Goal: Find specific page/section: Find specific page/section

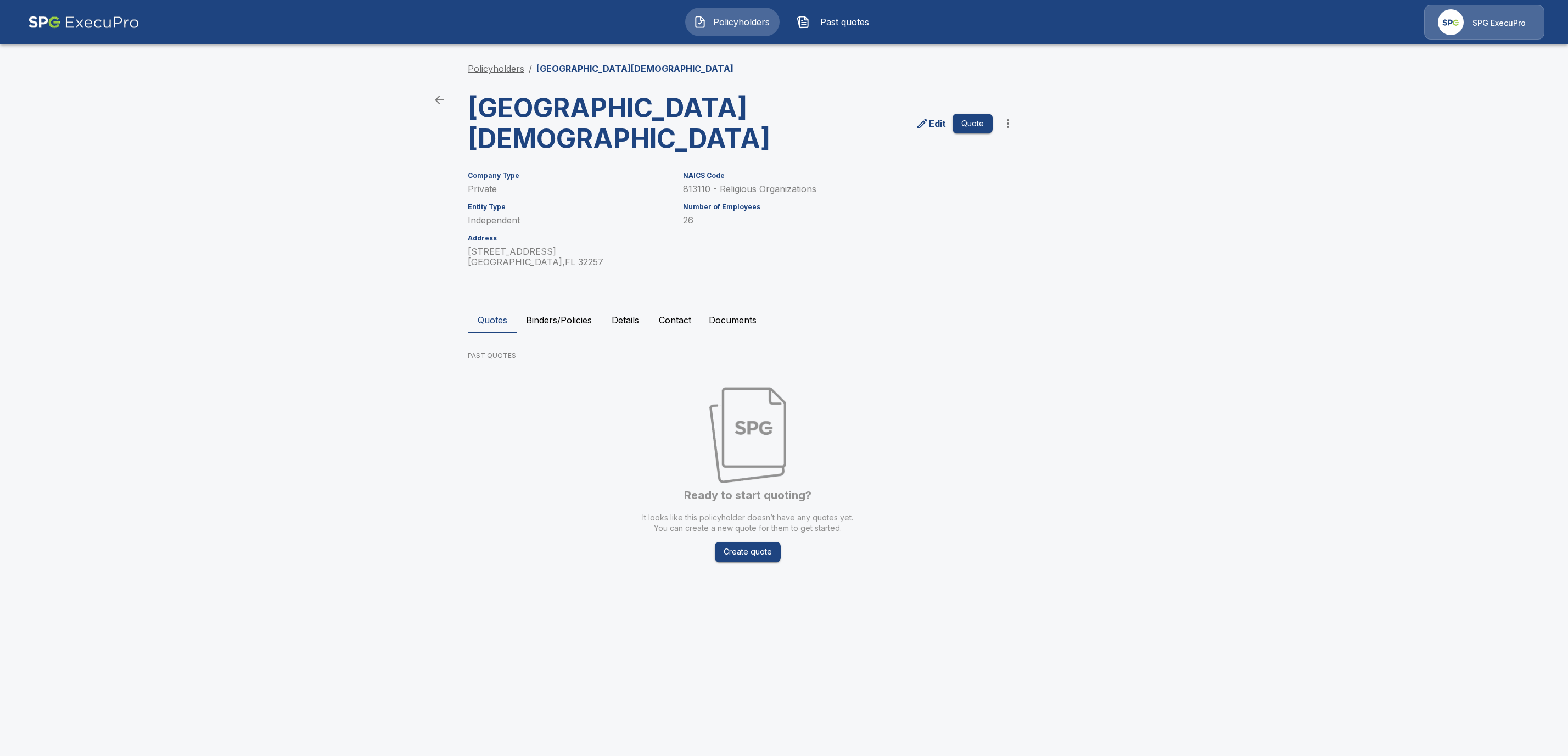
click at [485, 65] on div "Policyholders / Jacksonville Jewish Center Jacksonville Jewish Center Edit Quot…" at bounding box center [784, 321] width 659 height 560
click at [486, 66] on link "Policyholders" at bounding box center [496, 69] width 57 height 11
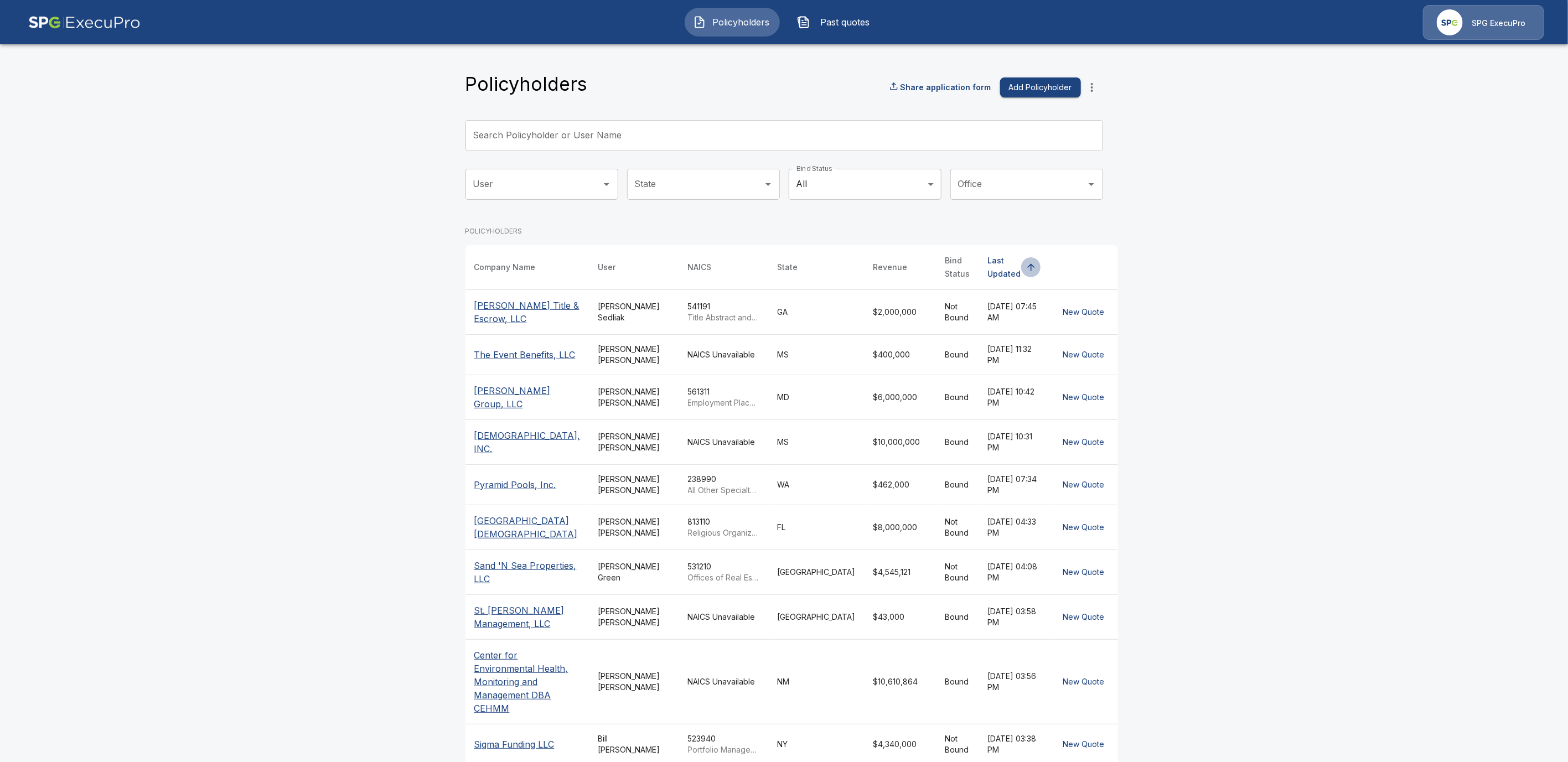
click at [1026, 262] on icon "simple table" at bounding box center [1032, 268] width 11 height 11
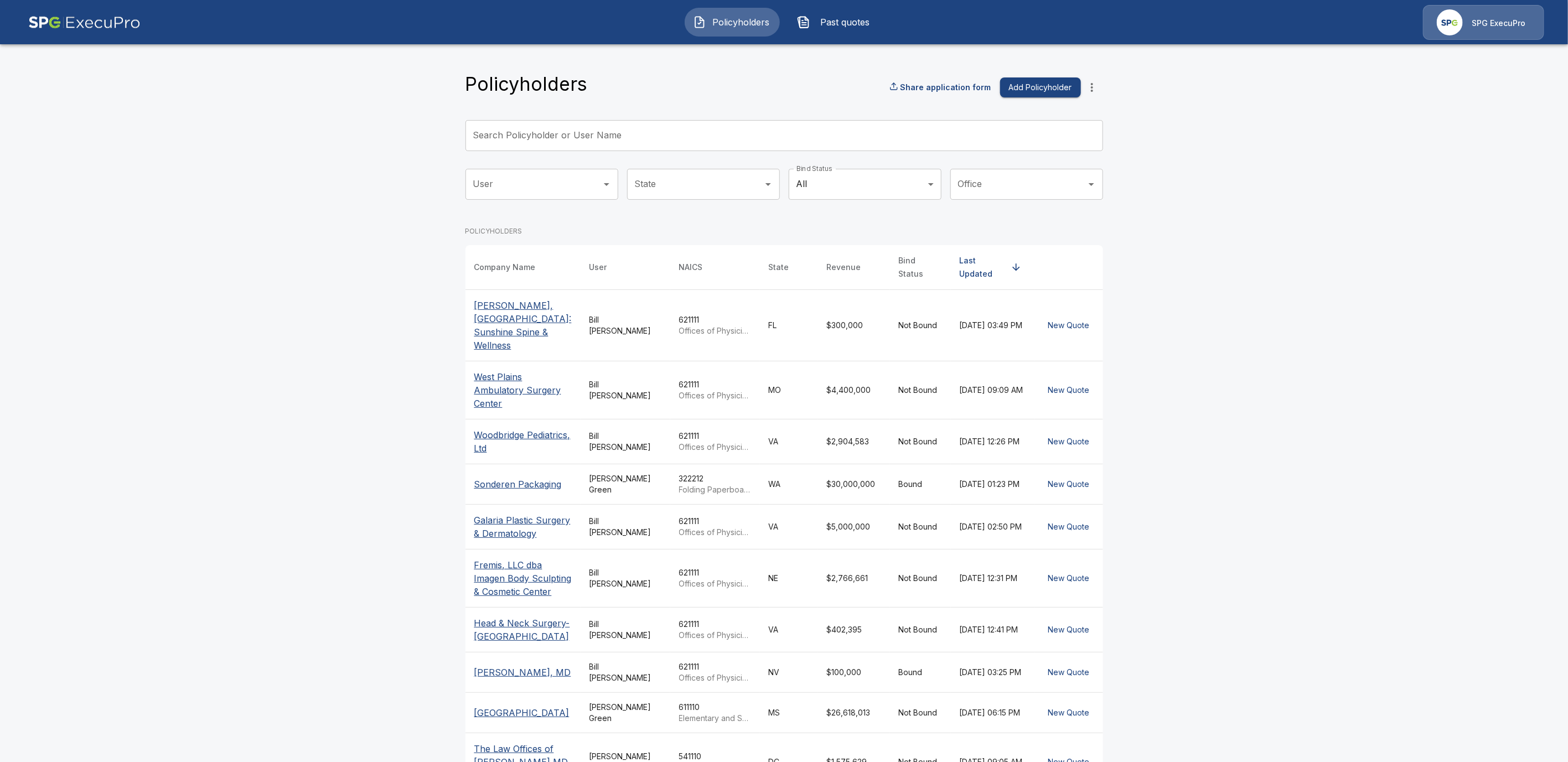
click at [1011, 262] on icon "simple table" at bounding box center [1016, 268] width 11 height 11
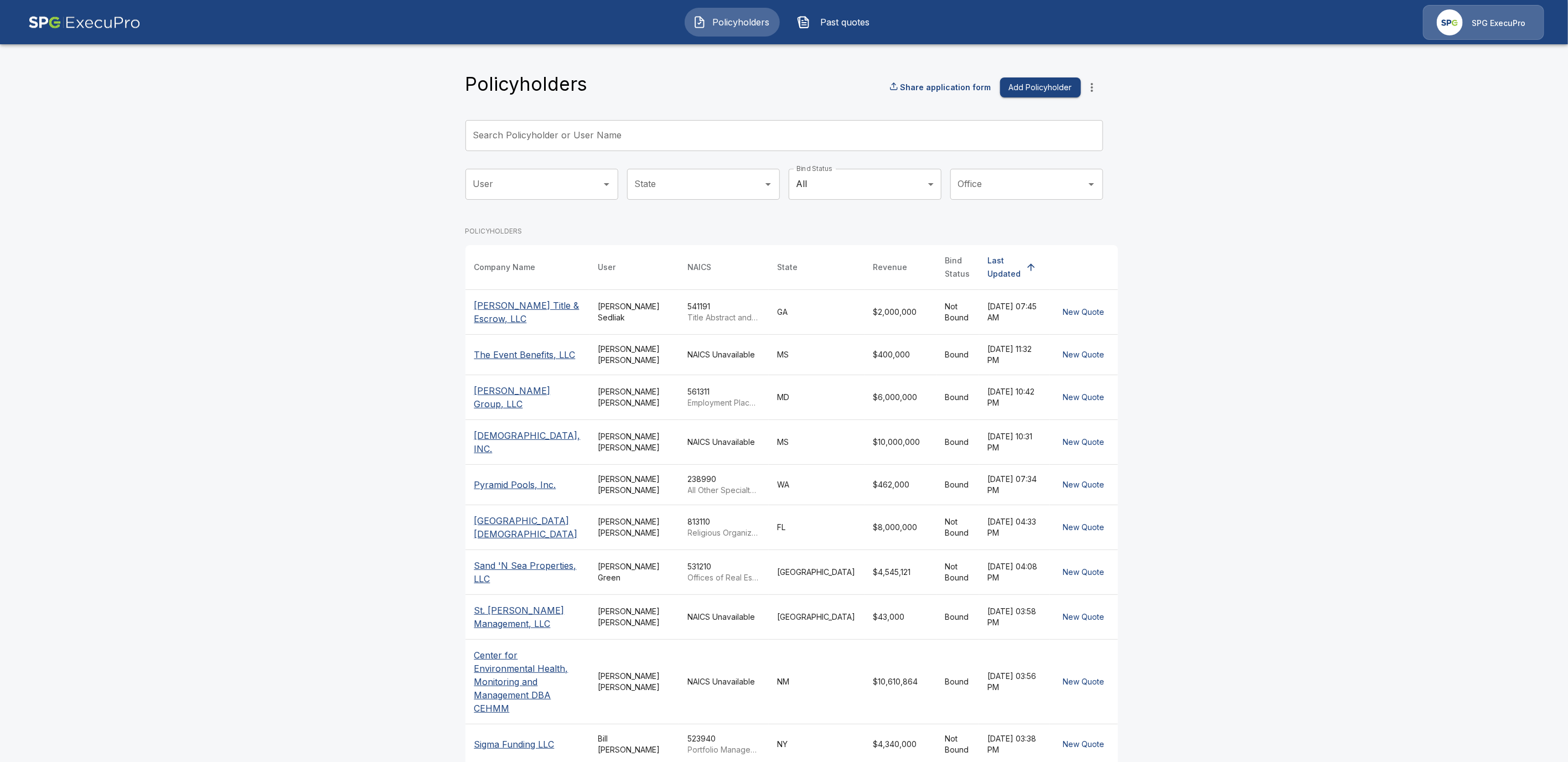
click at [573, 206] on div "User User" at bounding box center [542, 189] width 153 height 40
click at [584, 183] on input "User" at bounding box center [534, 185] width 126 height 21
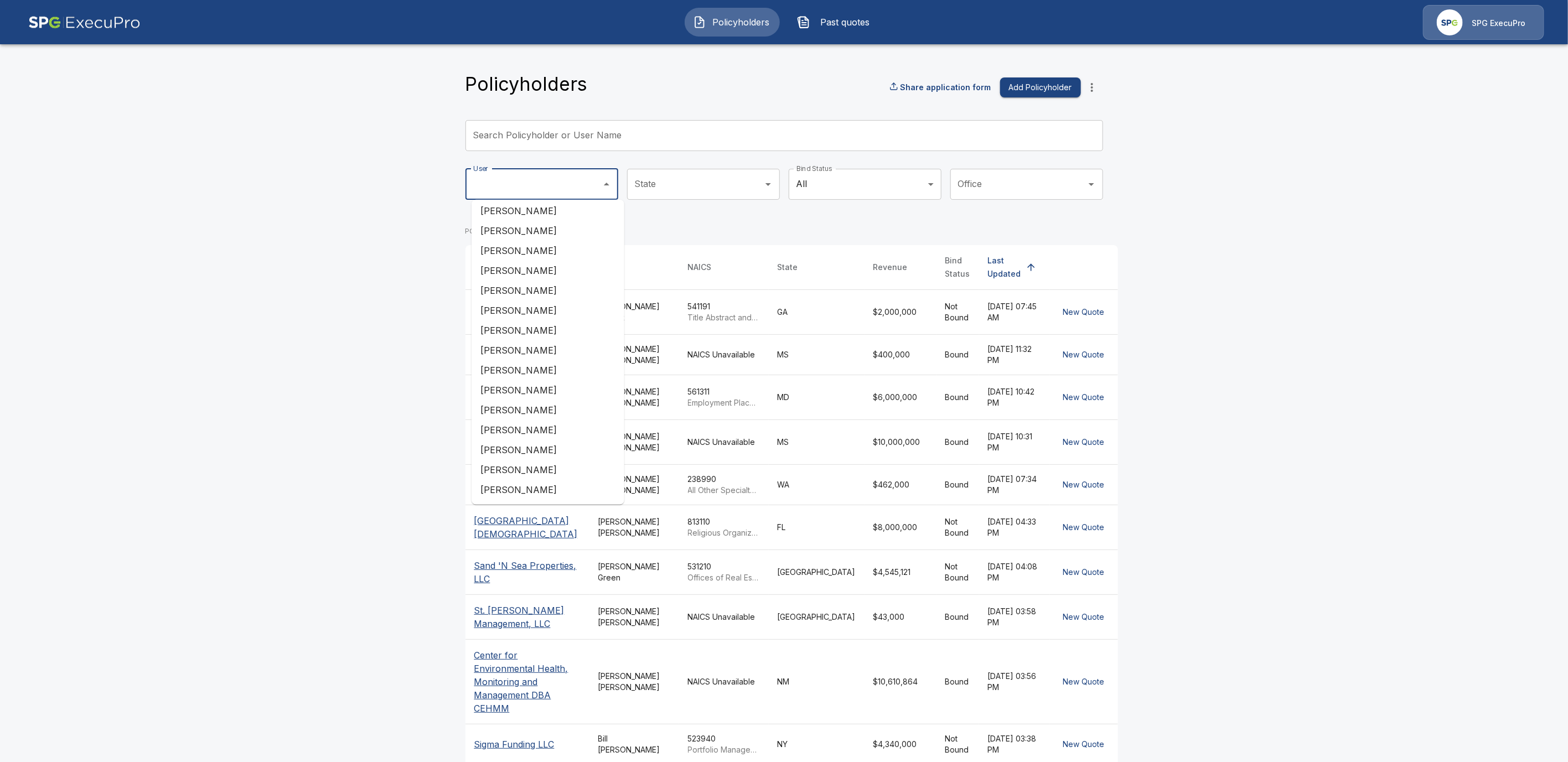
scroll to position [450, 0]
click at [560, 240] on li "[PERSON_NAME]" at bounding box center [548, 242] width 153 height 20
type input "**********"
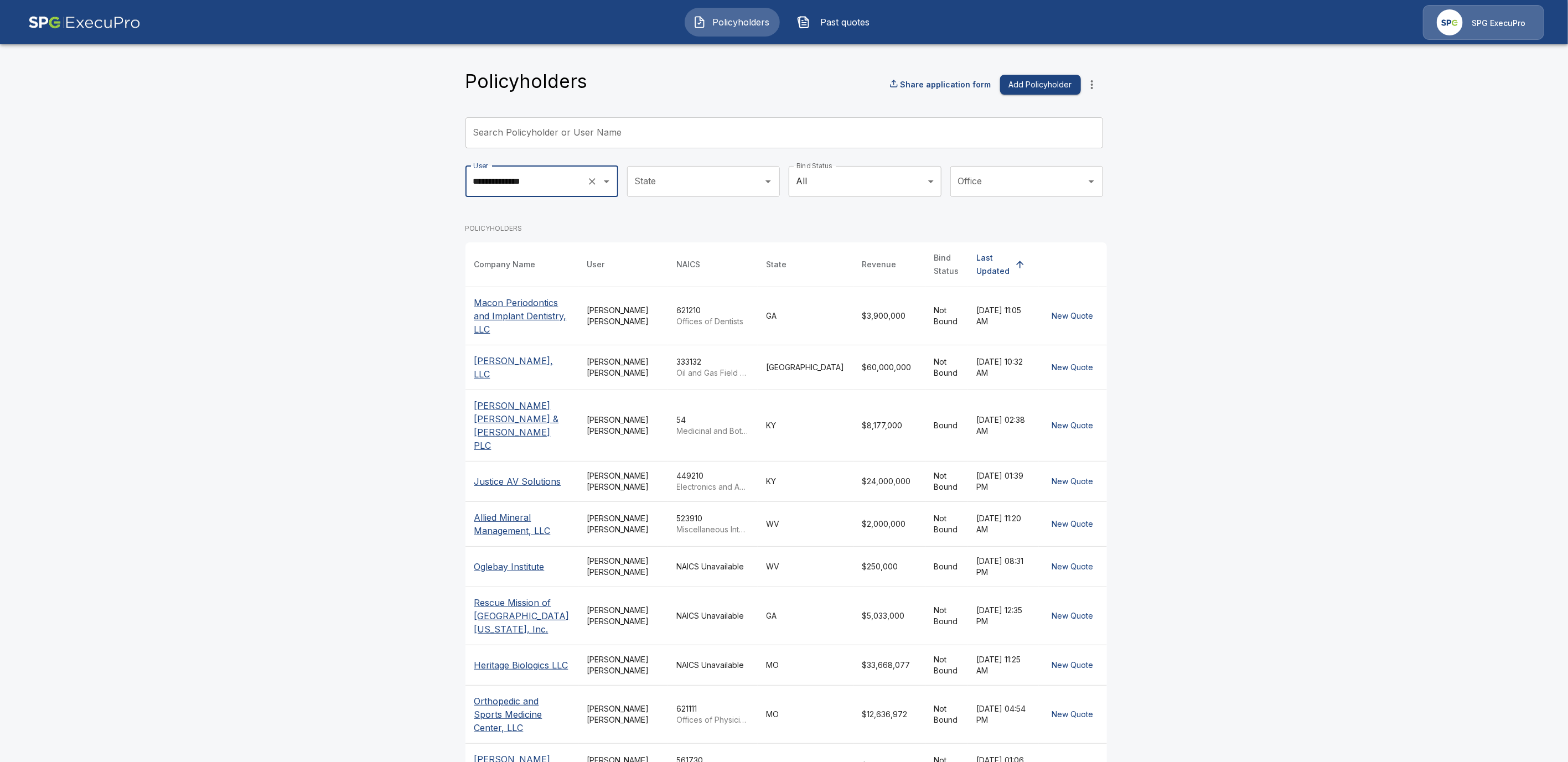
scroll to position [3, 0]
click at [514, 316] on p "Macon Periodontics and Implant Dentistry, LLC" at bounding box center [522, 316] width 96 height 40
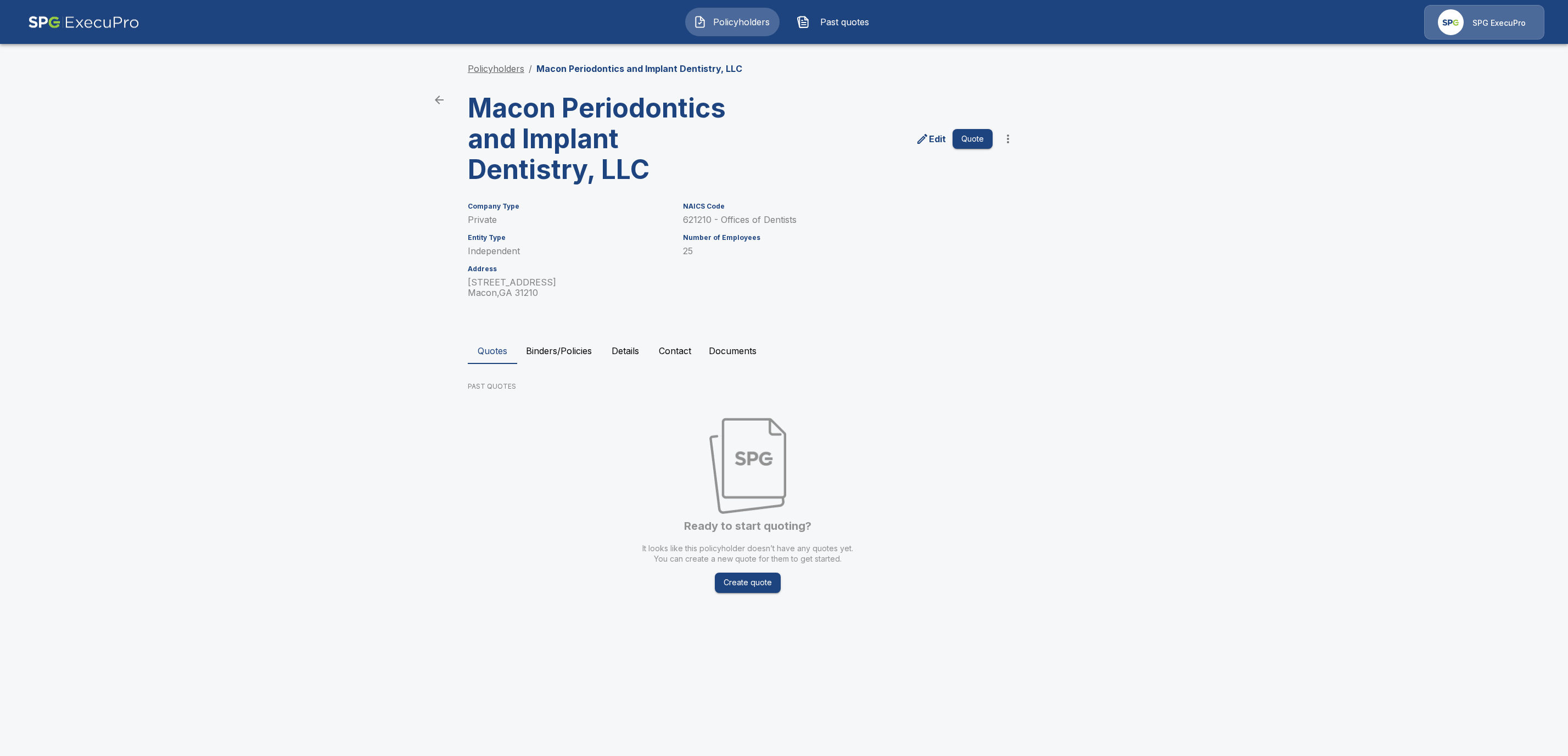
click at [475, 65] on link "Policyholders" at bounding box center [496, 69] width 57 height 11
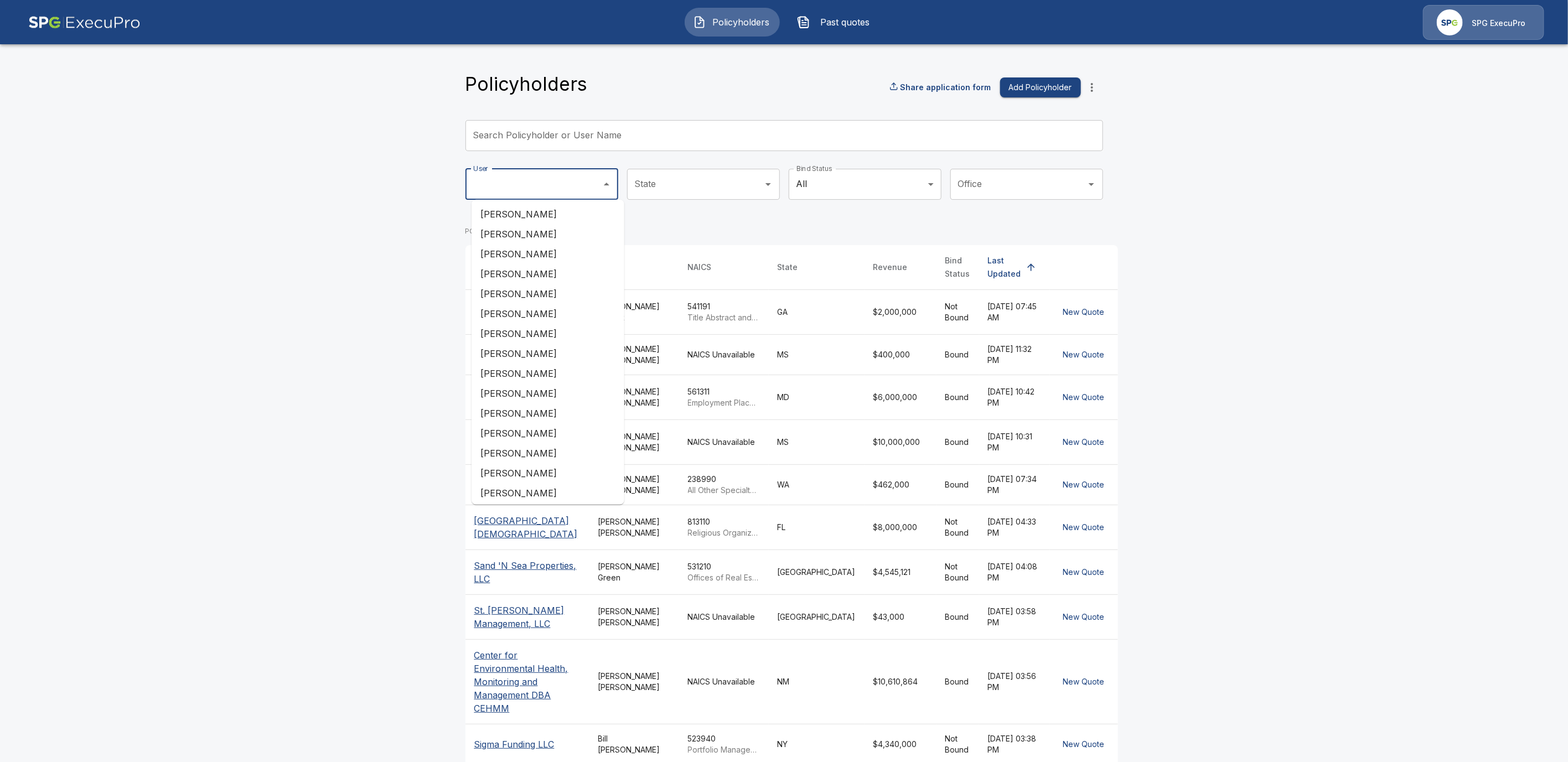
click at [574, 184] on input "User" at bounding box center [534, 185] width 126 height 21
click at [545, 473] on li "[PERSON_NAME]" at bounding box center [548, 481] width 153 height 20
type input "**********"
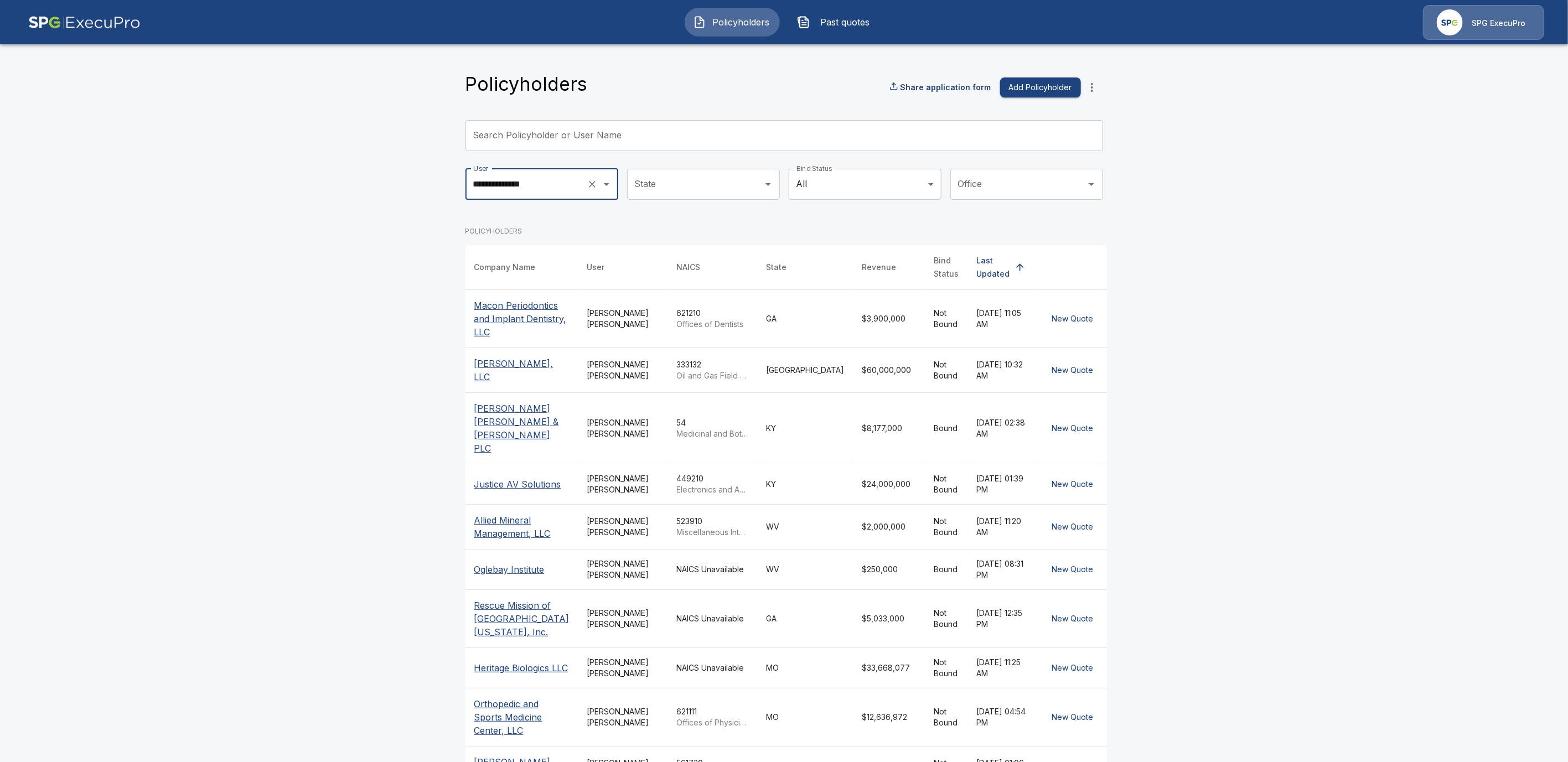
click at [929, 183] on body "**********" at bounding box center [784, 420] width 1568 height 839
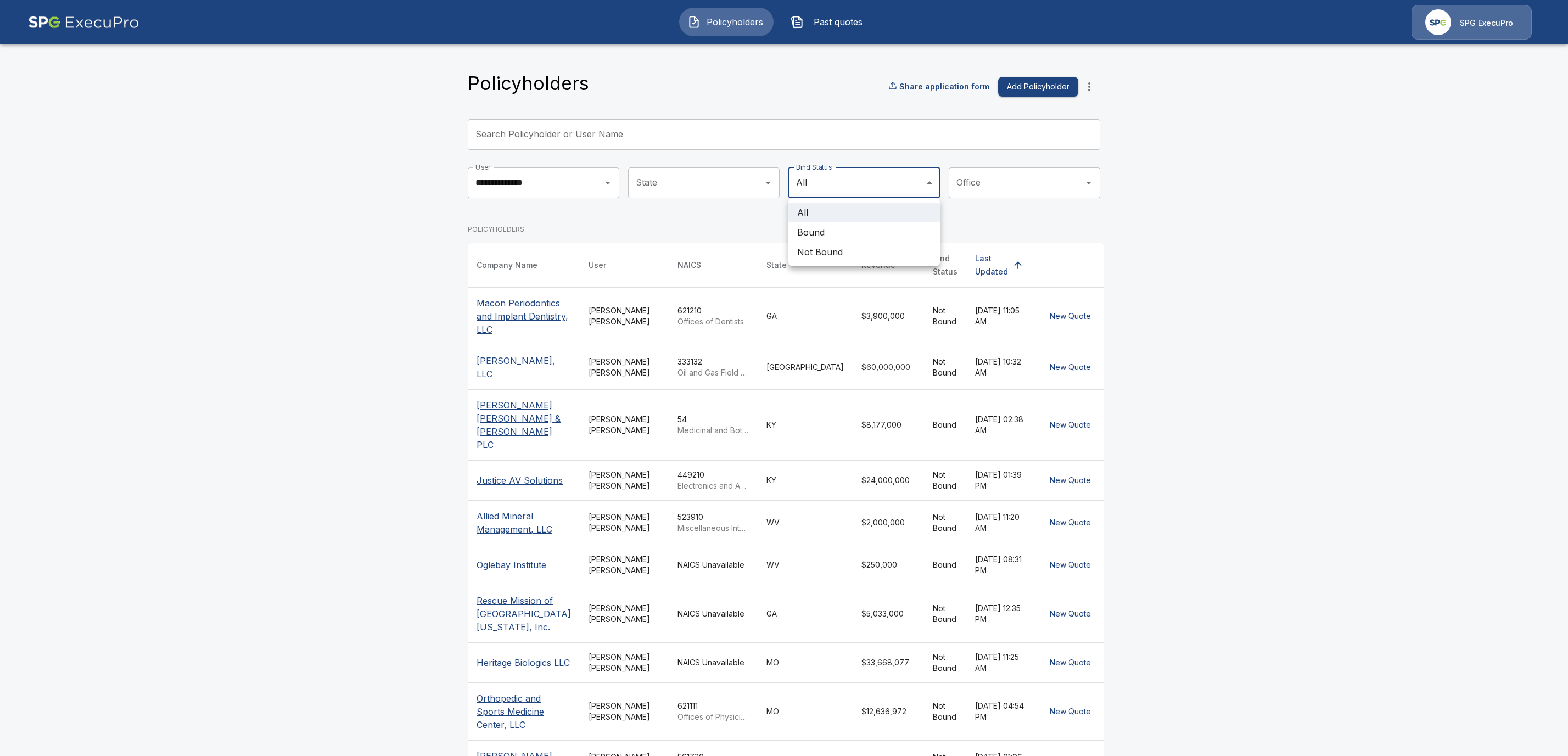
drag, startPoint x: 831, startPoint y: 249, endPoint x: 863, endPoint y: 247, distance: 32.1
click at [832, 249] on li "Not Bound" at bounding box center [864, 251] width 152 height 20
type input "********"
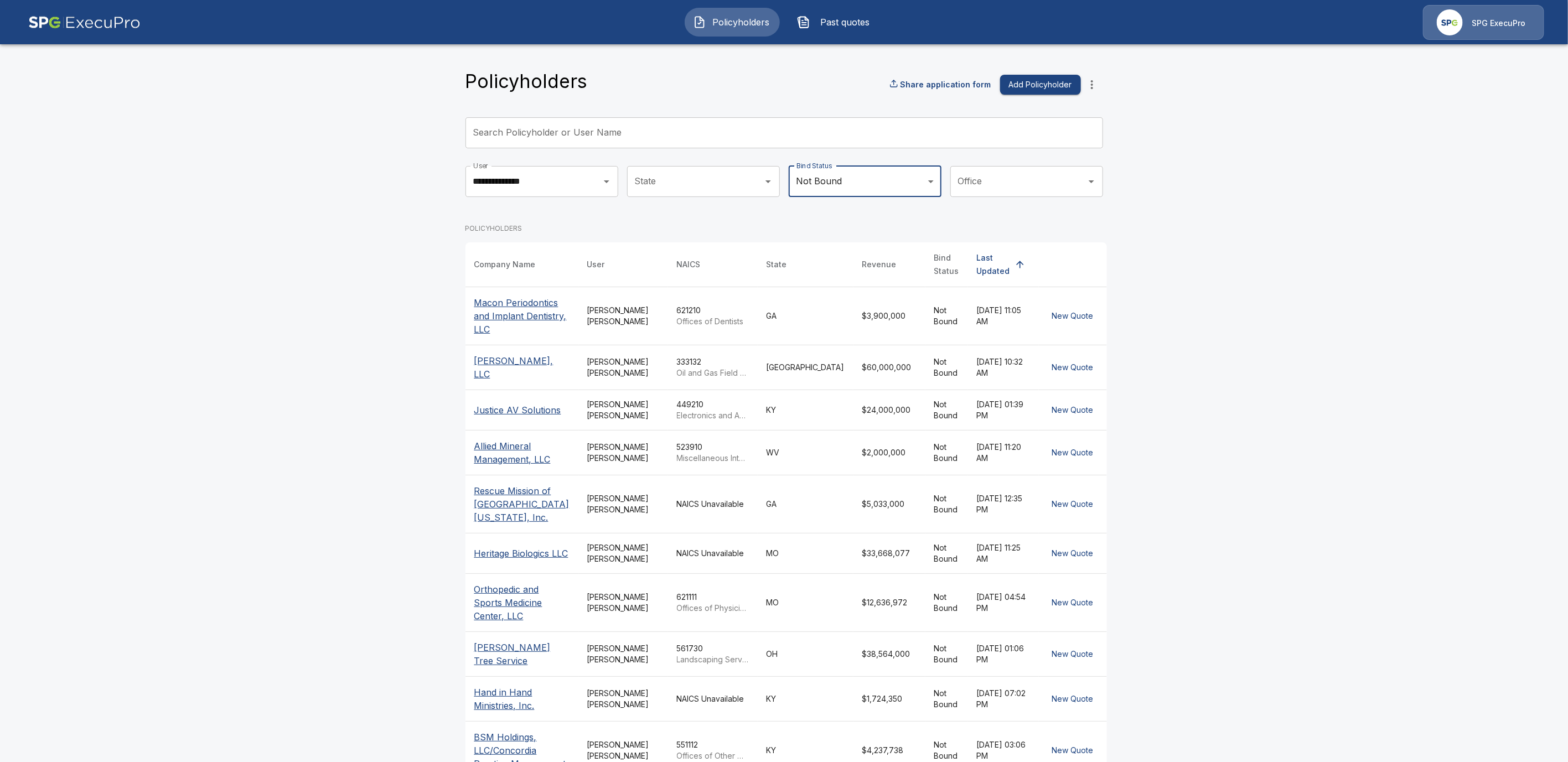
scroll to position [3, 0]
click at [518, 364] on p "[PERSON_NAME], LLC" at bounding box center [522, 367] width 96 height 27
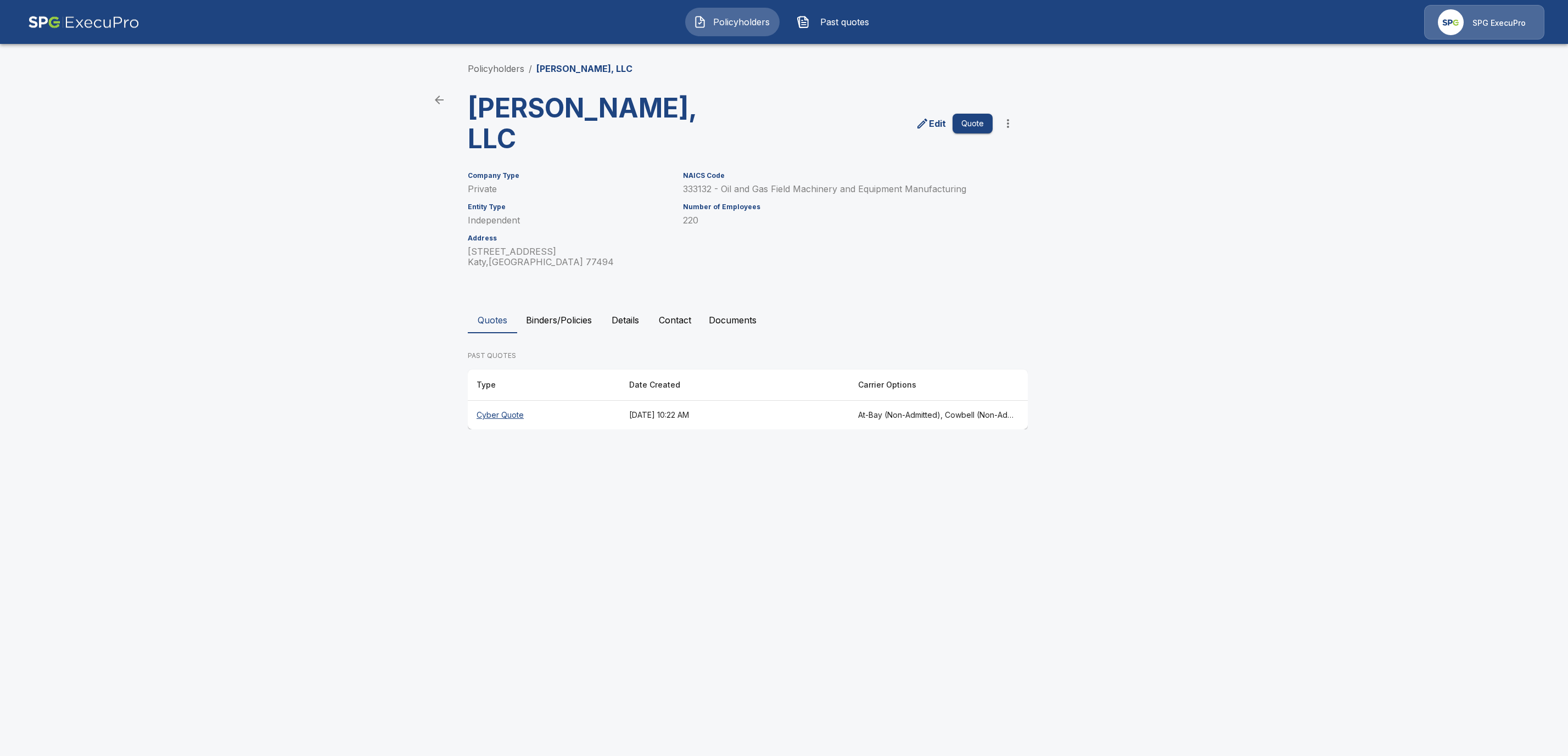
click at [498, 401] on th "Cyber Quote" at bounding box center [544, 415] width 153 height 29
